Goal: Information Seeking & Learning: Learn about a topic

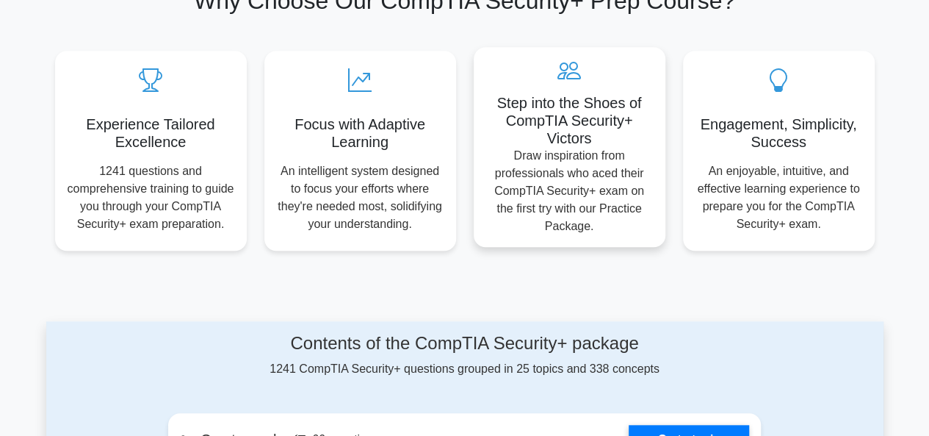
scroll to position [514, 0]
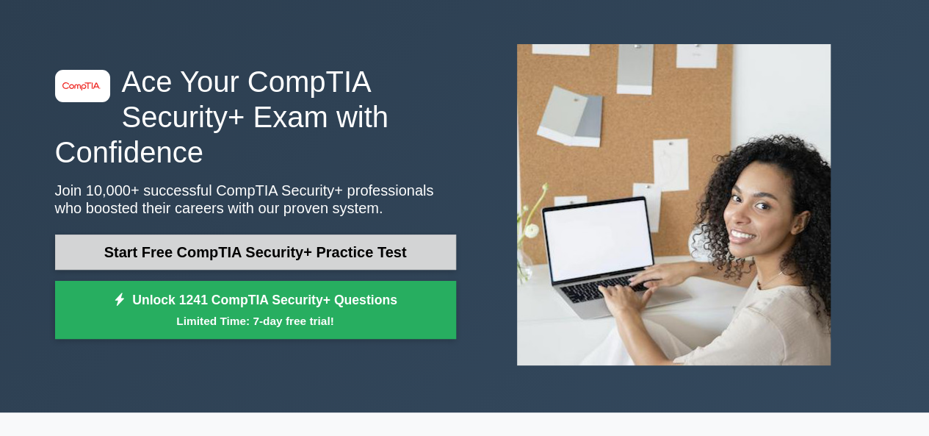
scroll to position [73, 0]
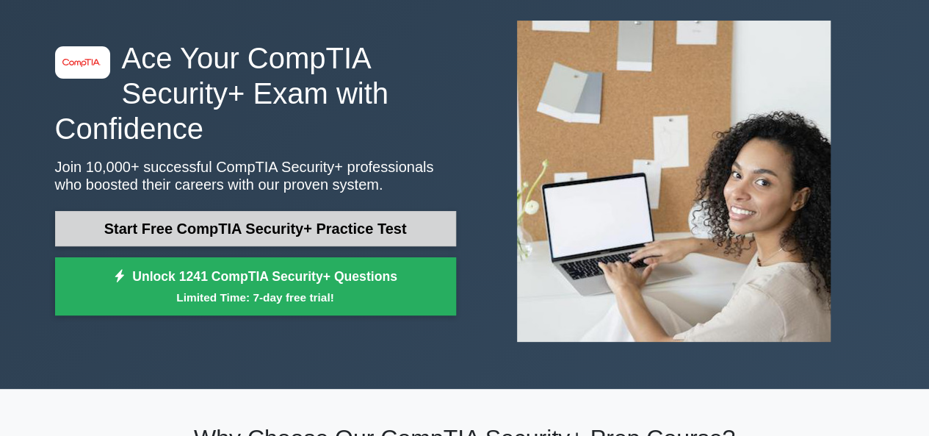
click at [403, 231] on link "Start Free CompTIA Security+ Practice Test" at bounding box center [255, 228] width 401 height 35
